Goal: Navigation & Orientation: Understand site structure

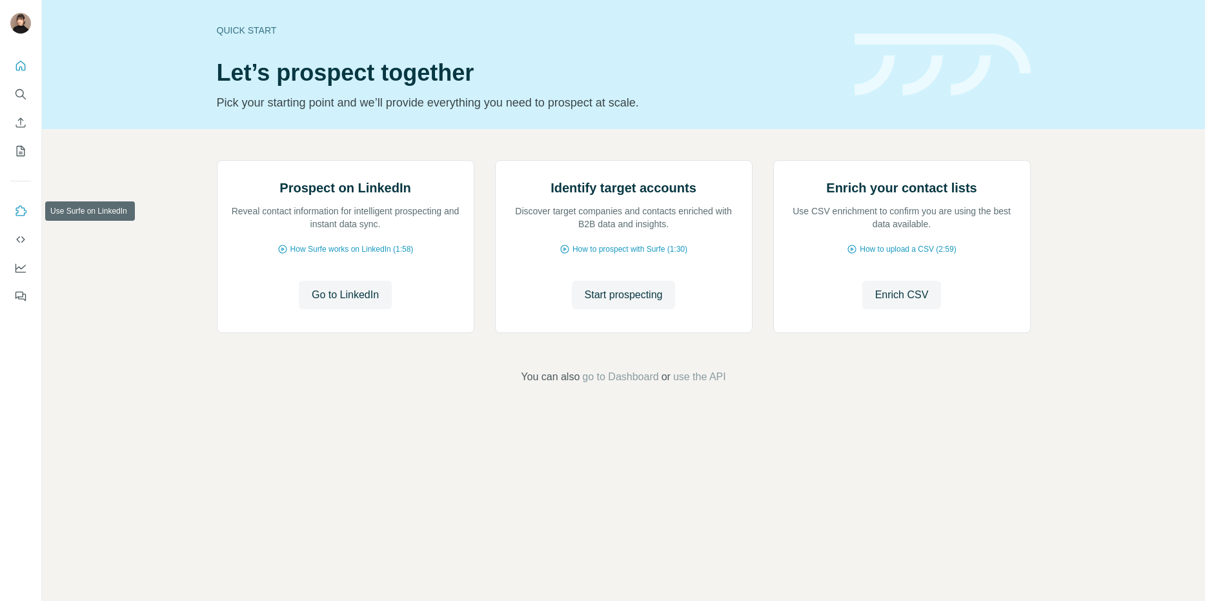
click at [26, 214] on icon "Use Surfe on LinkedIn" at bounding box center [20, 211] width 13 height 13
click at [23, 65] on icon "Quick start" at bounding box center [20, 65] width 13 height 13
click at [27, 91] on button "Search" at bounding box center [20, 94] width 21 height 23
click at [24, 116] on icon "Enrich CSV" at bounding box center [20, 122] width 13 height 13
click at [24, 139] on button "My lists" at bounding box center [20, 150] width 21 height 23
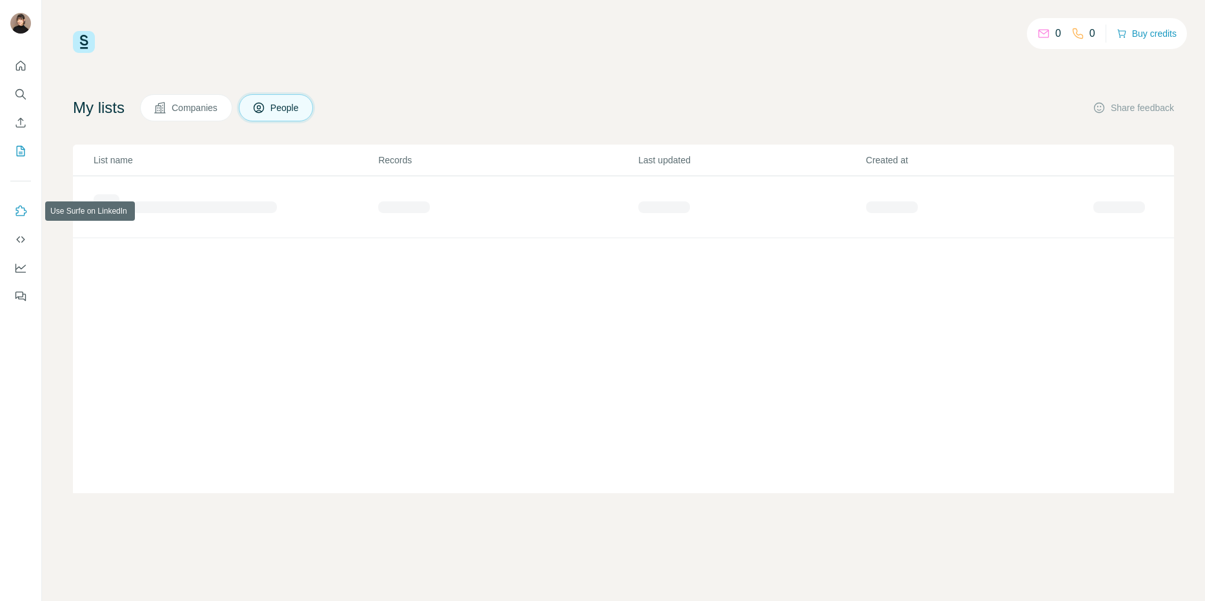
click at [28, 205] on button "Use Surfe on LinkedIn" at bounding box center [20, 210] width 21 height 23
click at [20, 239] on icon "Use Surfe API" at bounding box center [20, 239] width 13 height 13
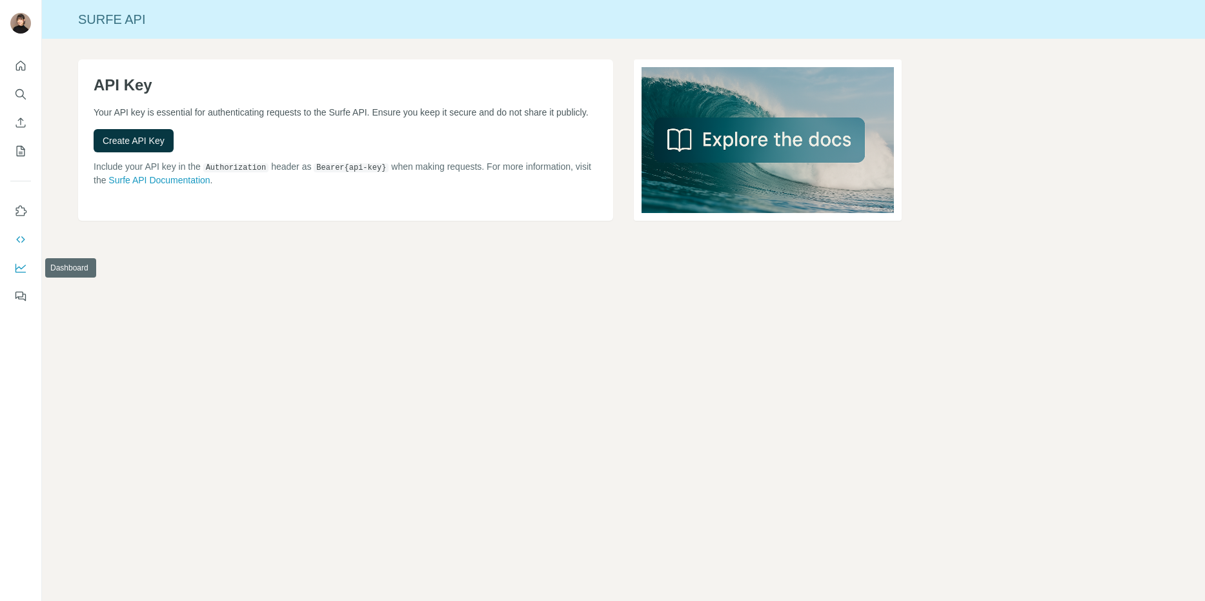
click at [19, 269] on icon "Dashboard" at bounding box center [20, 267] width 13 height 13
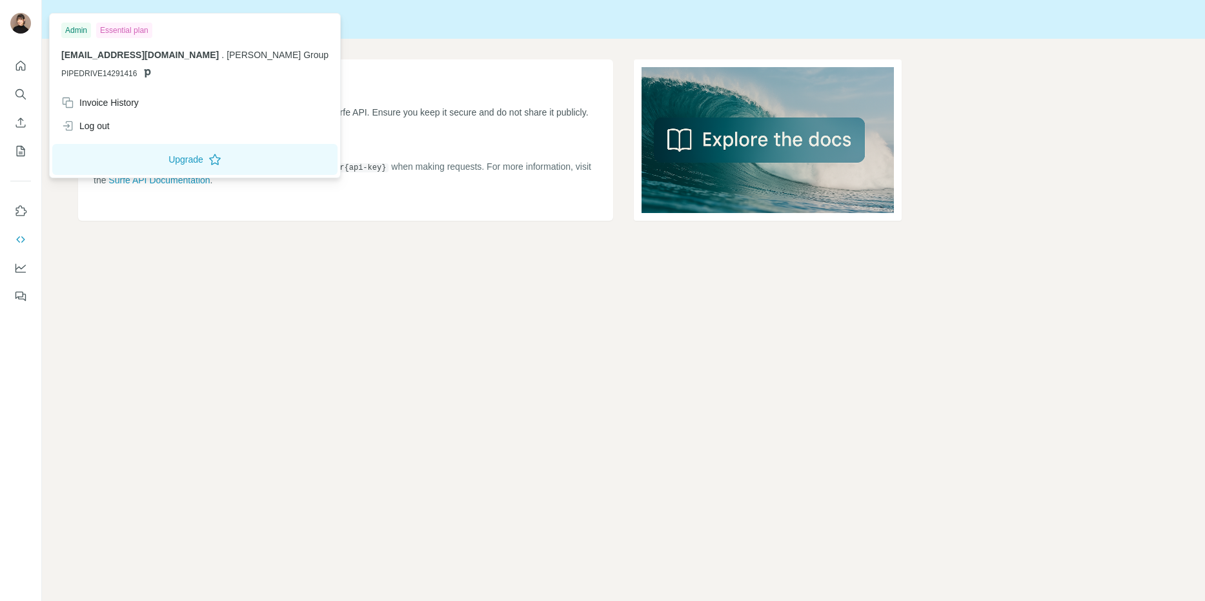
click at [15, 21] on img at bounding box center [20, 23] width 21 height 21
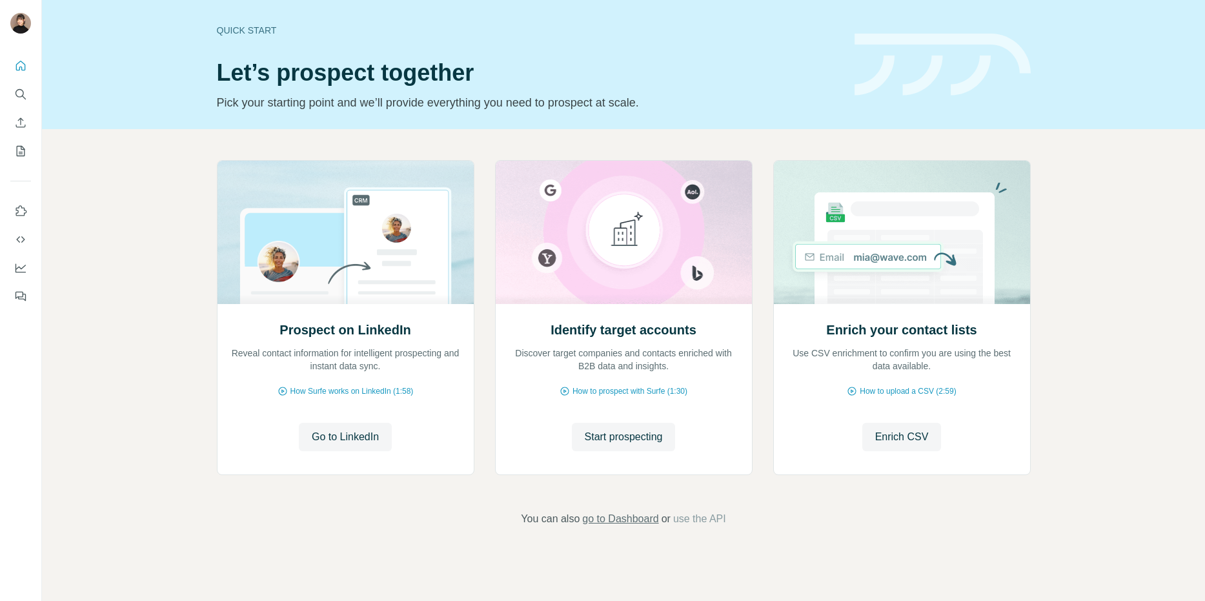
click at [653, 522] on span "go to Dashboard" at bounding box center [620, 518] width 76 height 15
